Goal: Information Seeking & Learning: Learn about a topic

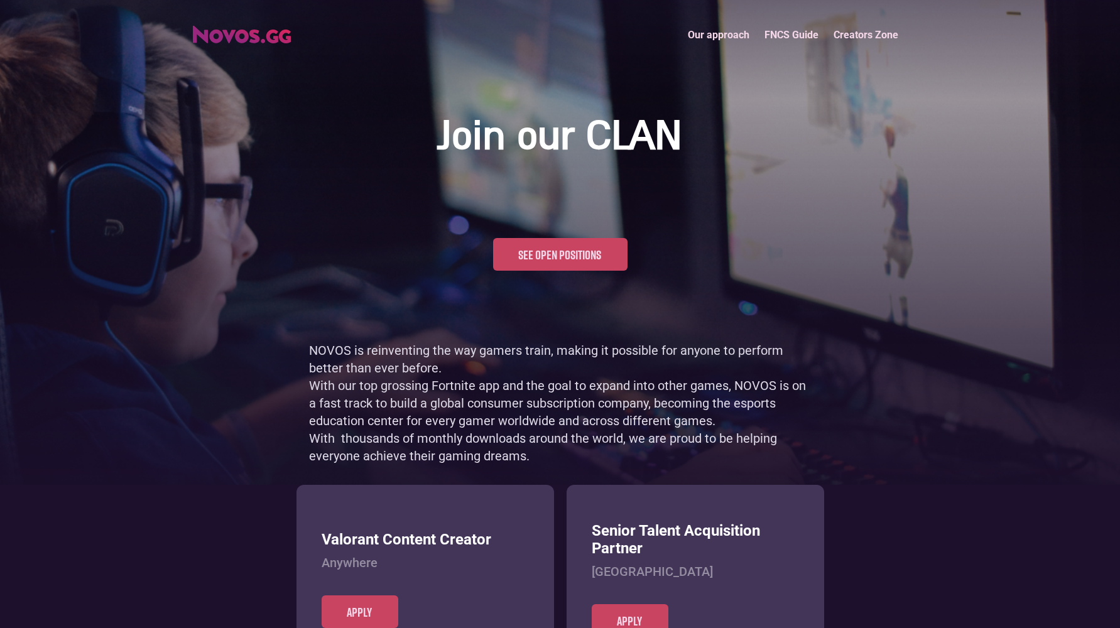
scroll to position [611, 0]
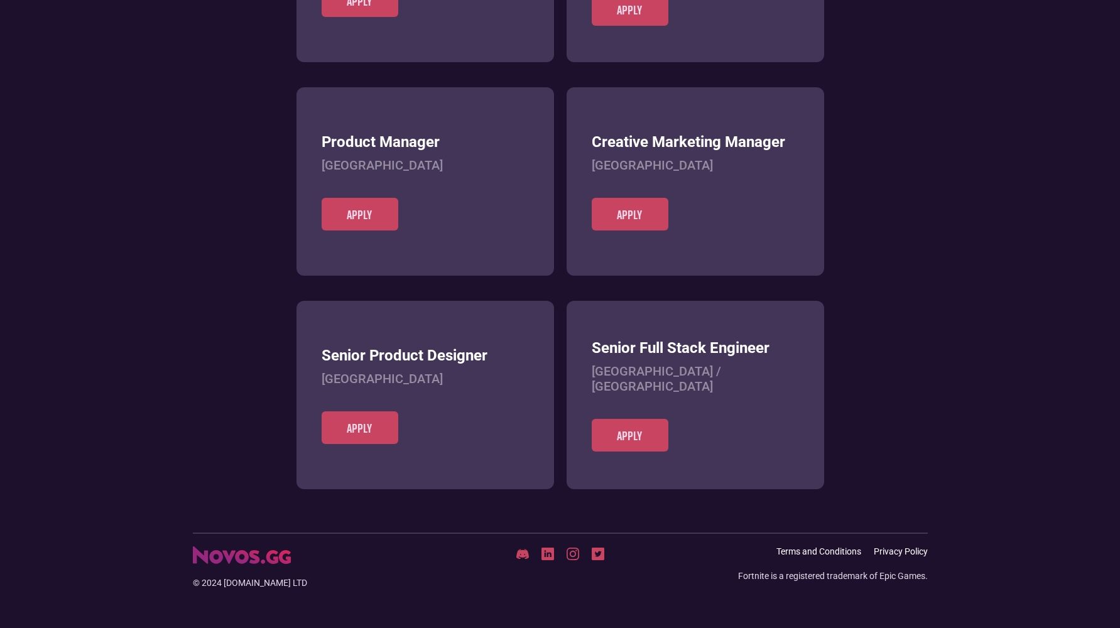
scroll to position [485, 0]
